Goal: Find specific page/section

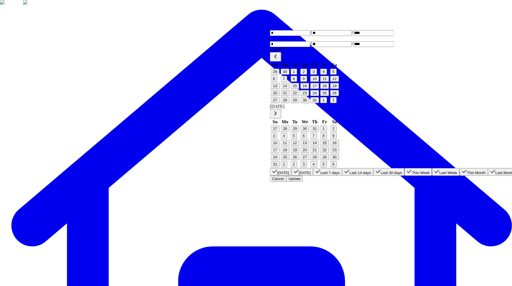
click at [286, 175] on button "Cancel" at bounding box center [278, 178] width 16 height 6
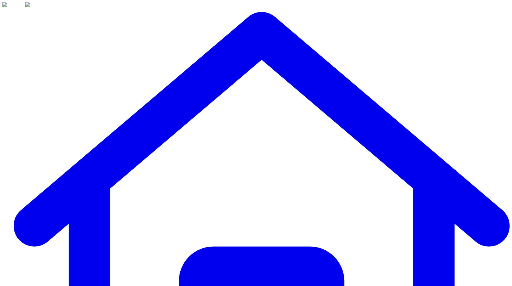
type input "*"
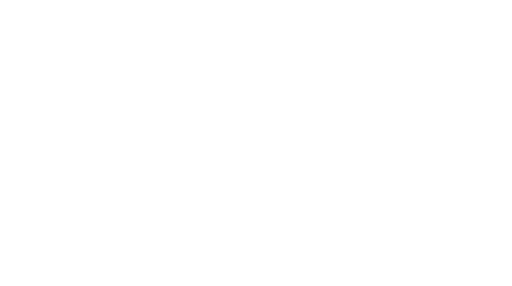
click at [131, 2] on body at bounding box center [255, 2] width 507 height 0
